Goal: Find specific page/section: Find specific page/section

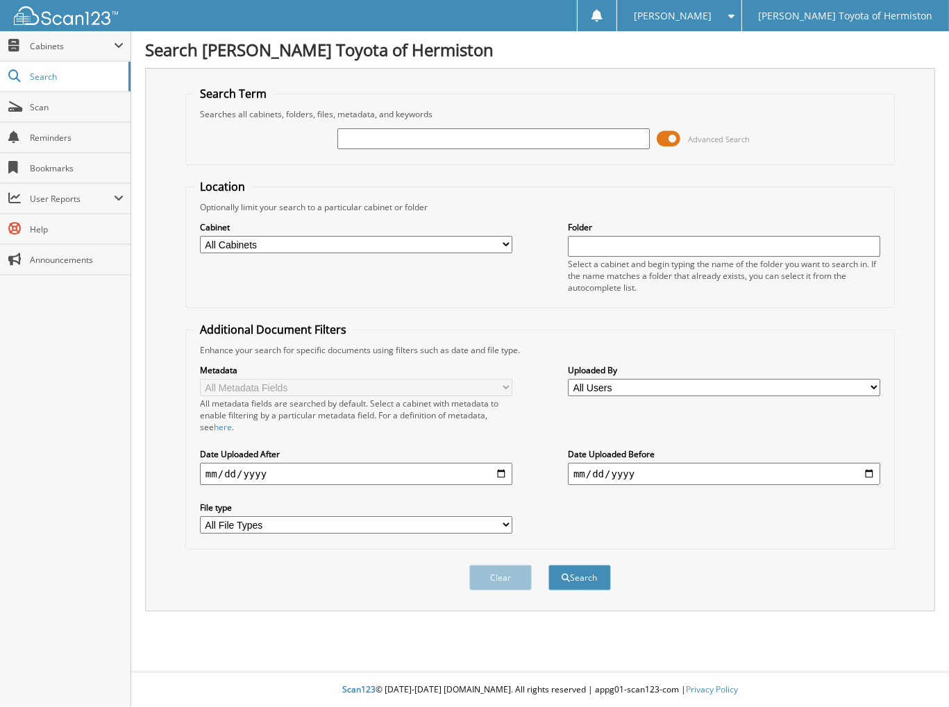
click at [371, 127] on div at bounding box center [493, 139] width 312 height 24
click at [369, 131] on input "text" at bounding box center [493, 138] width 312 height 21
type input "25H1070"
click at [548, 565] on button "Search" at bounding box center [579, 578] width 62 height 26
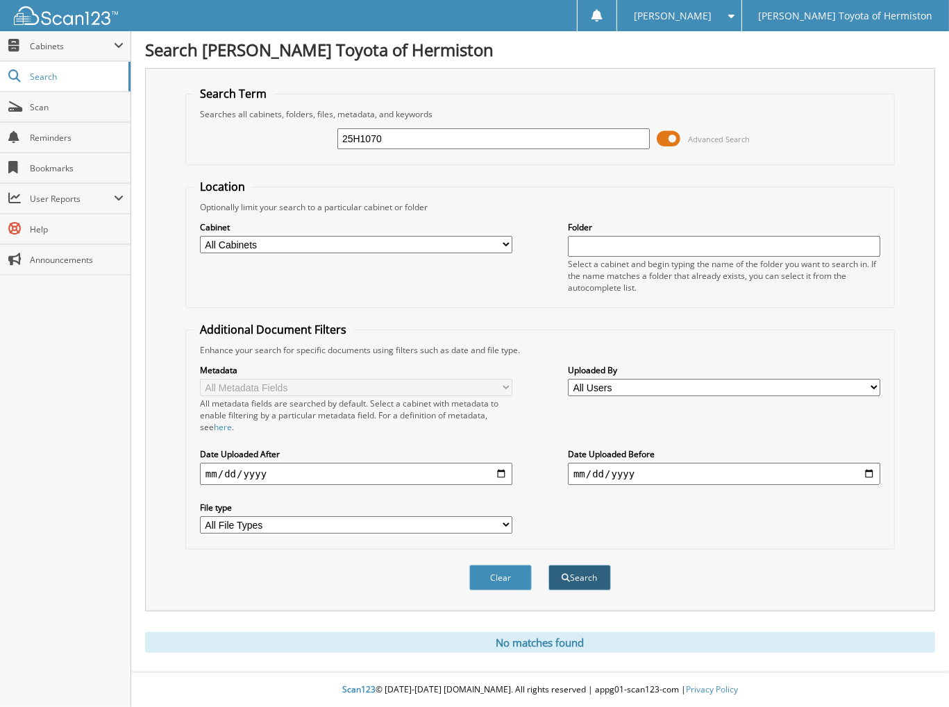
click at [591, 567] on button "Search" at bounding box center [579, 578] width 62 height 26
type input "25H1070"
